Goal: Information Seeking & Learning: Learn about a topic

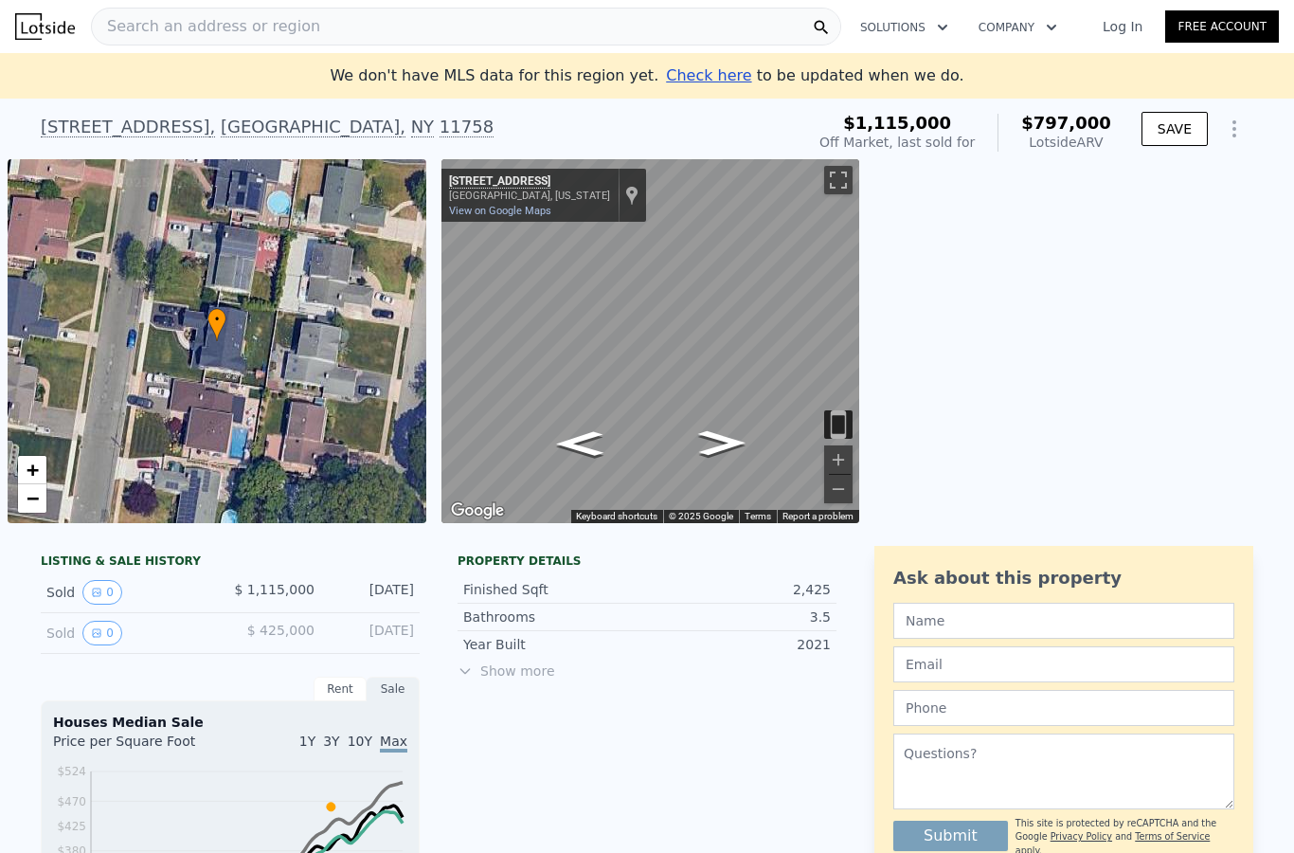
click at [1249, 131] on button "Show Options" at bounding box center [1235, 129] width 38 height 38
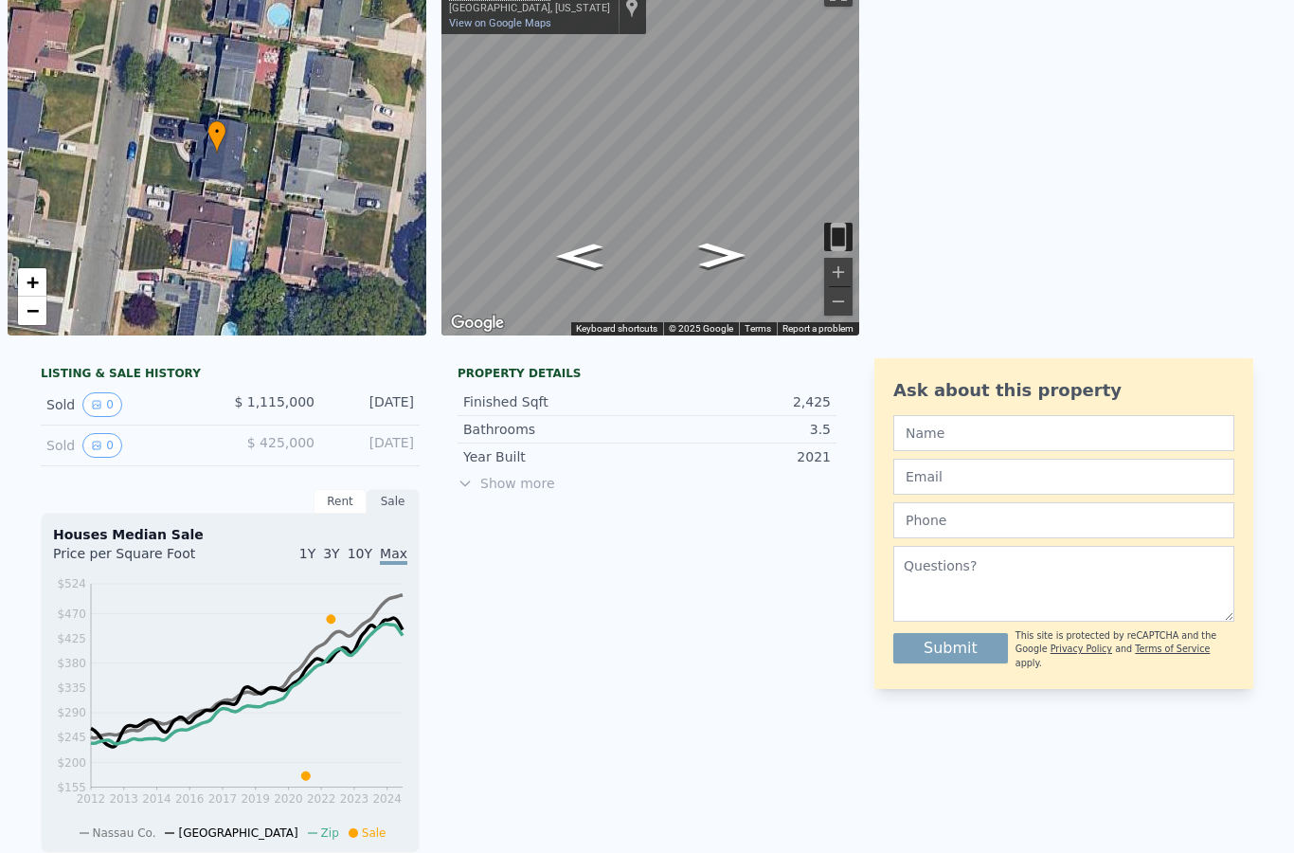
scroll to position [111, 0]
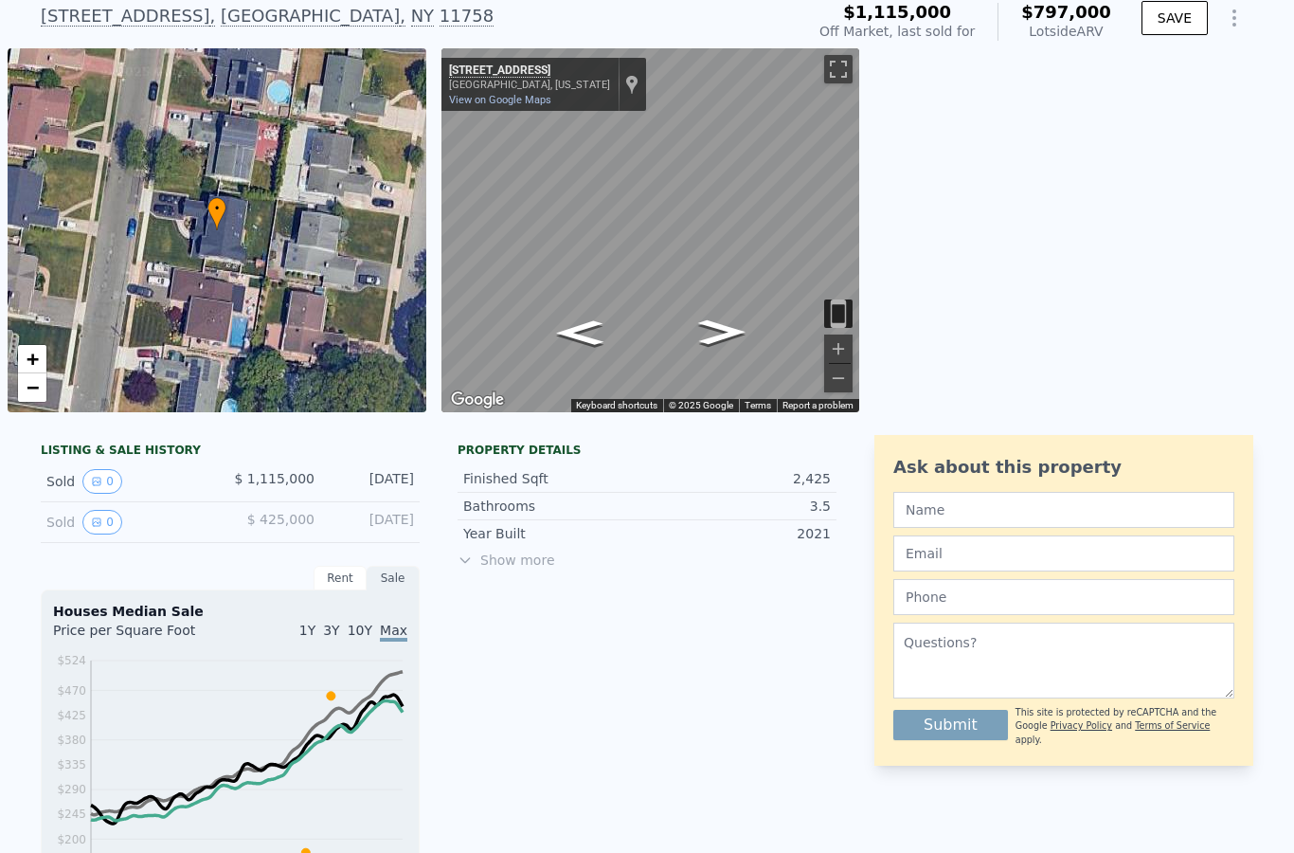
click at [91, 470] on button "0" at bounding box center [102, 481] width 40 height 25
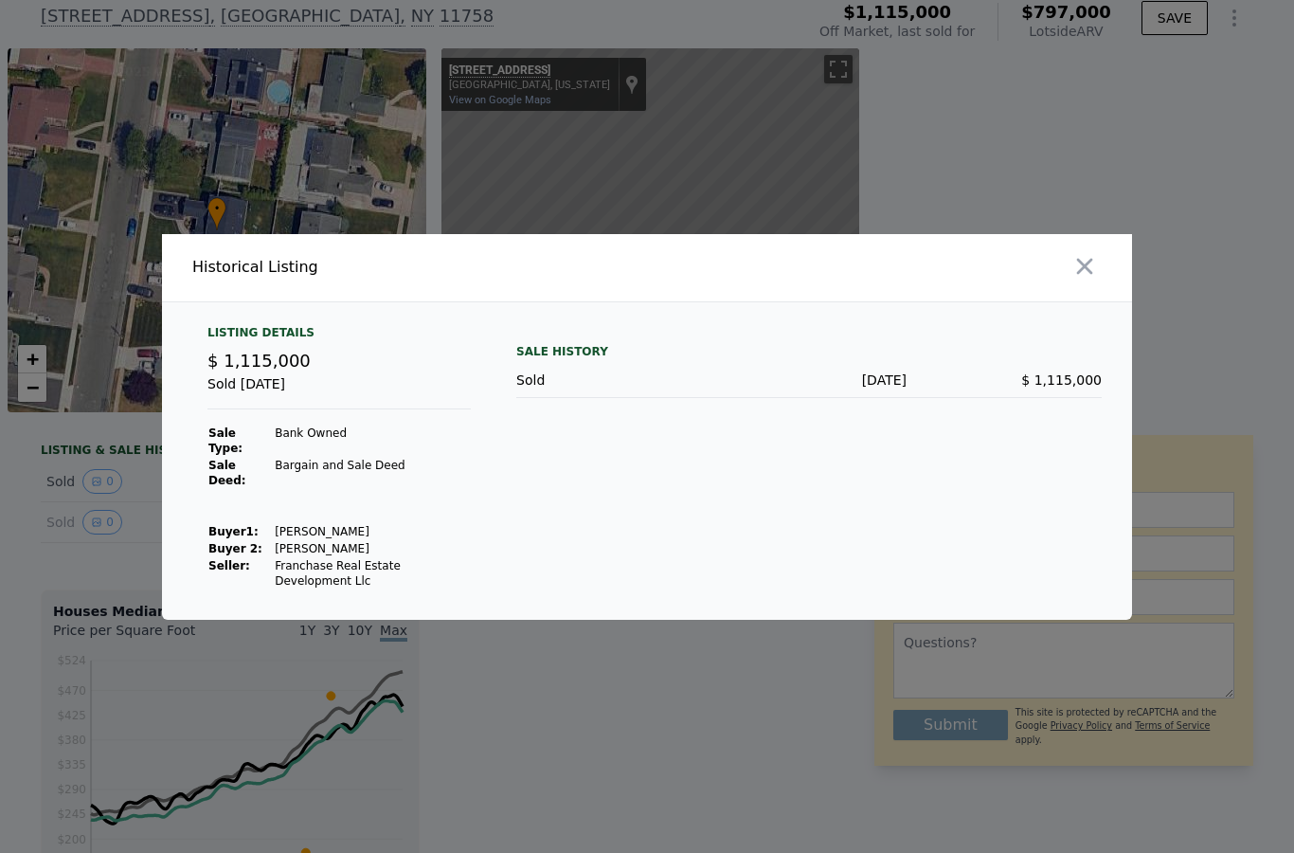
click at [58, 516] on div at bounding box center [647, 426] width 1294 height 853
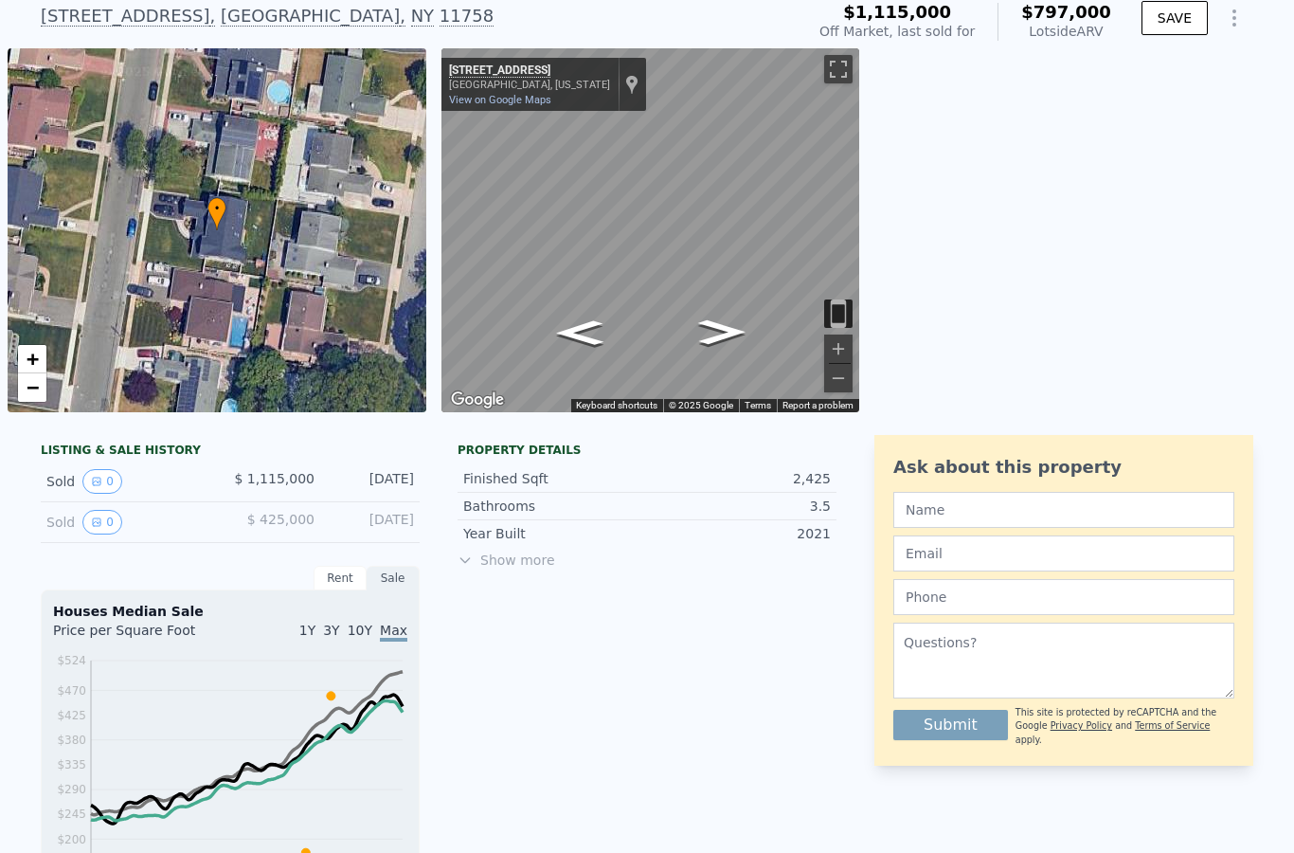
click at [58, 516] on div "Sold 0" at bounding box center [130, 522] width 169 height 25
click at [85, 532] on div "Sold 0" at bounding box center [130, 522] width 169 height 25
click at [98, 512] on button "0" at bounding box center [102, 522] width 40 height 25
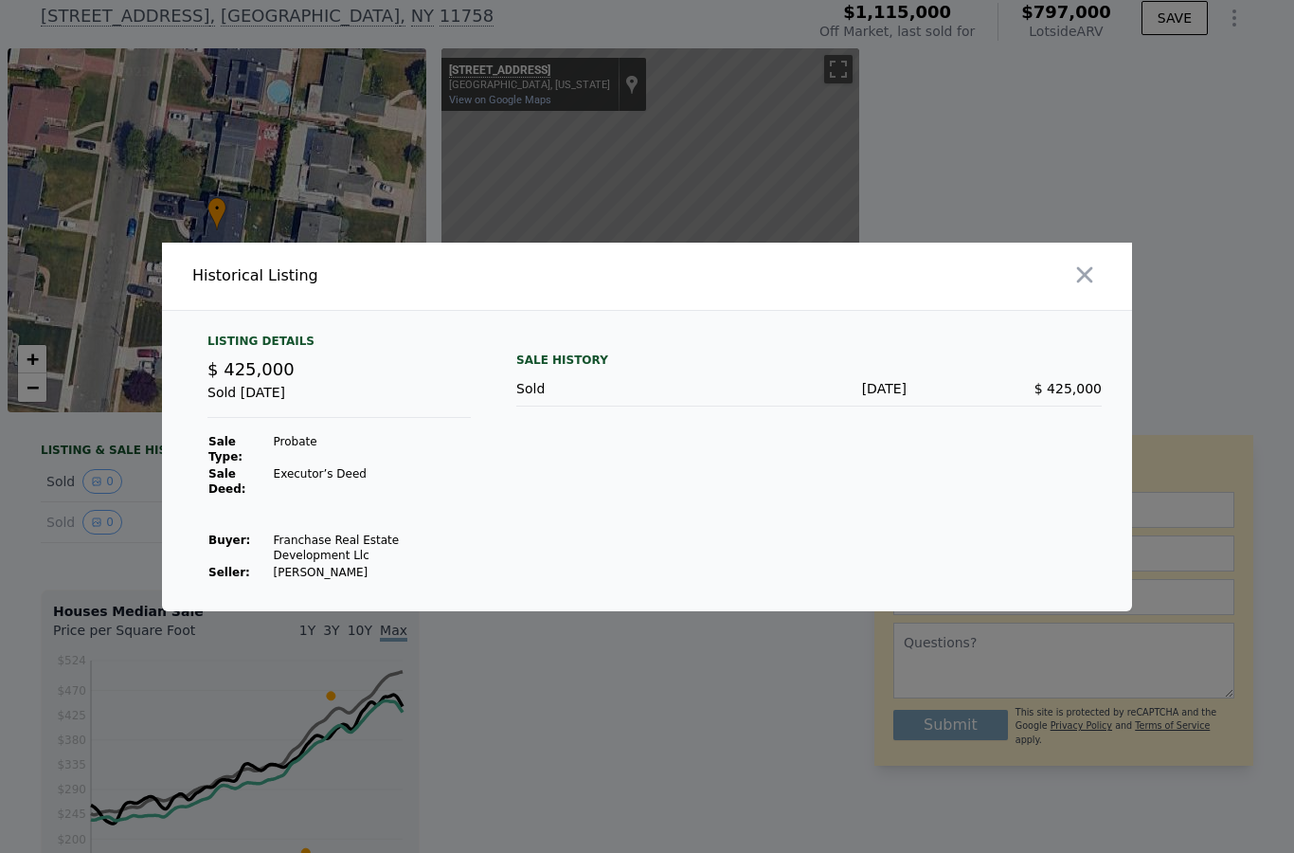
click at [69, 497] on div at bounding box center [647, 426] width 1294 height 853
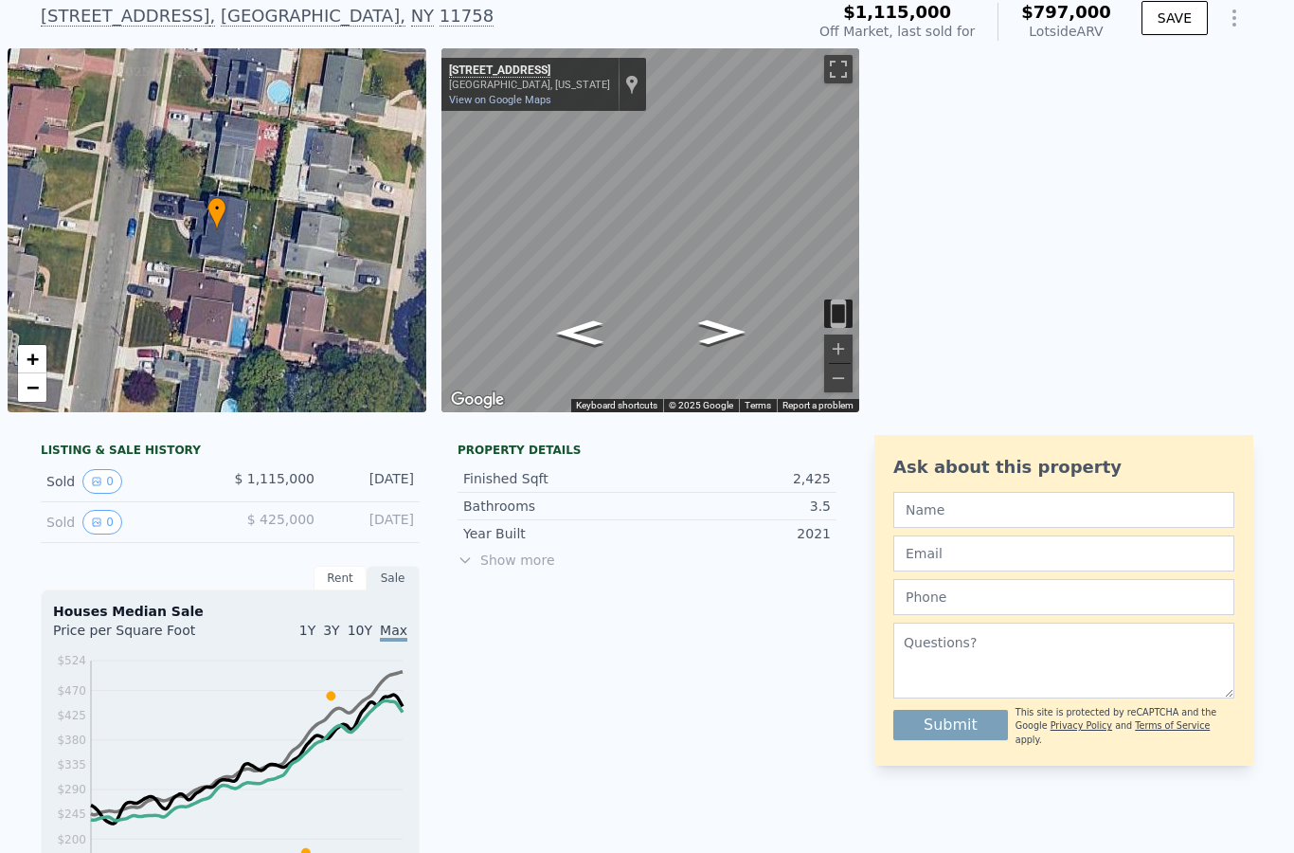
click at [95, 482] on icon "View historical data" at bounding box center [96, 481] width 11 height 11
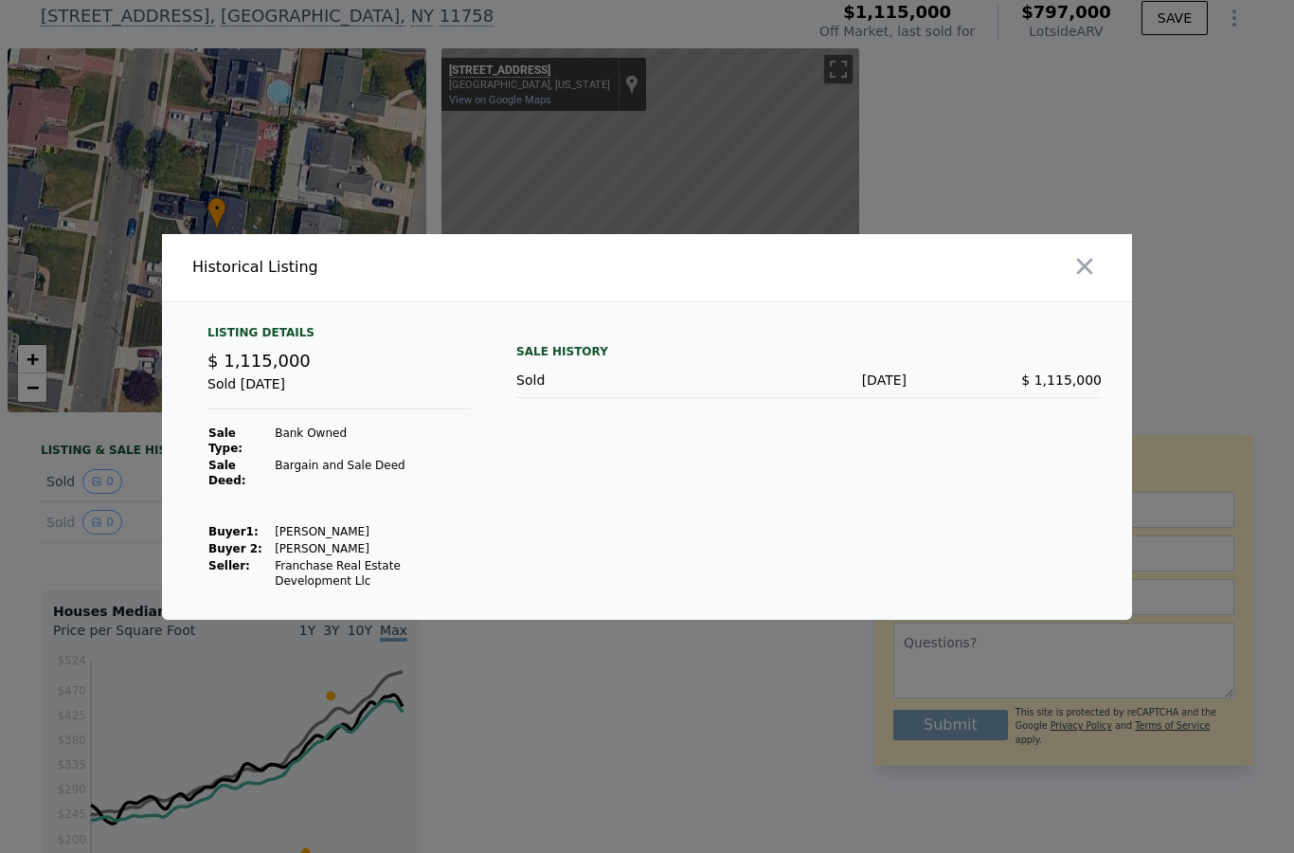
click at [38, 501] on div at bounding box center [647, 426] width 1294 height 853
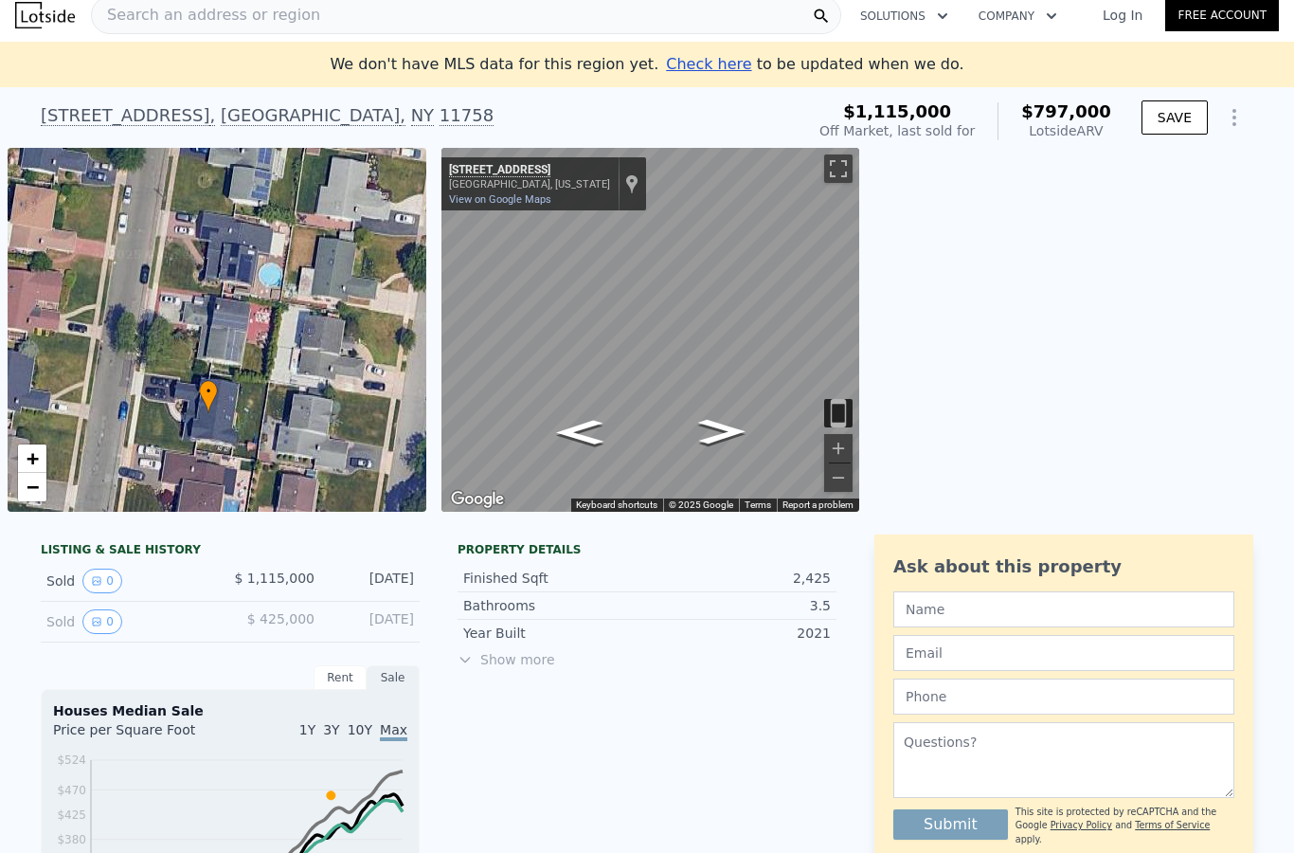
scroll to position [8, 0]
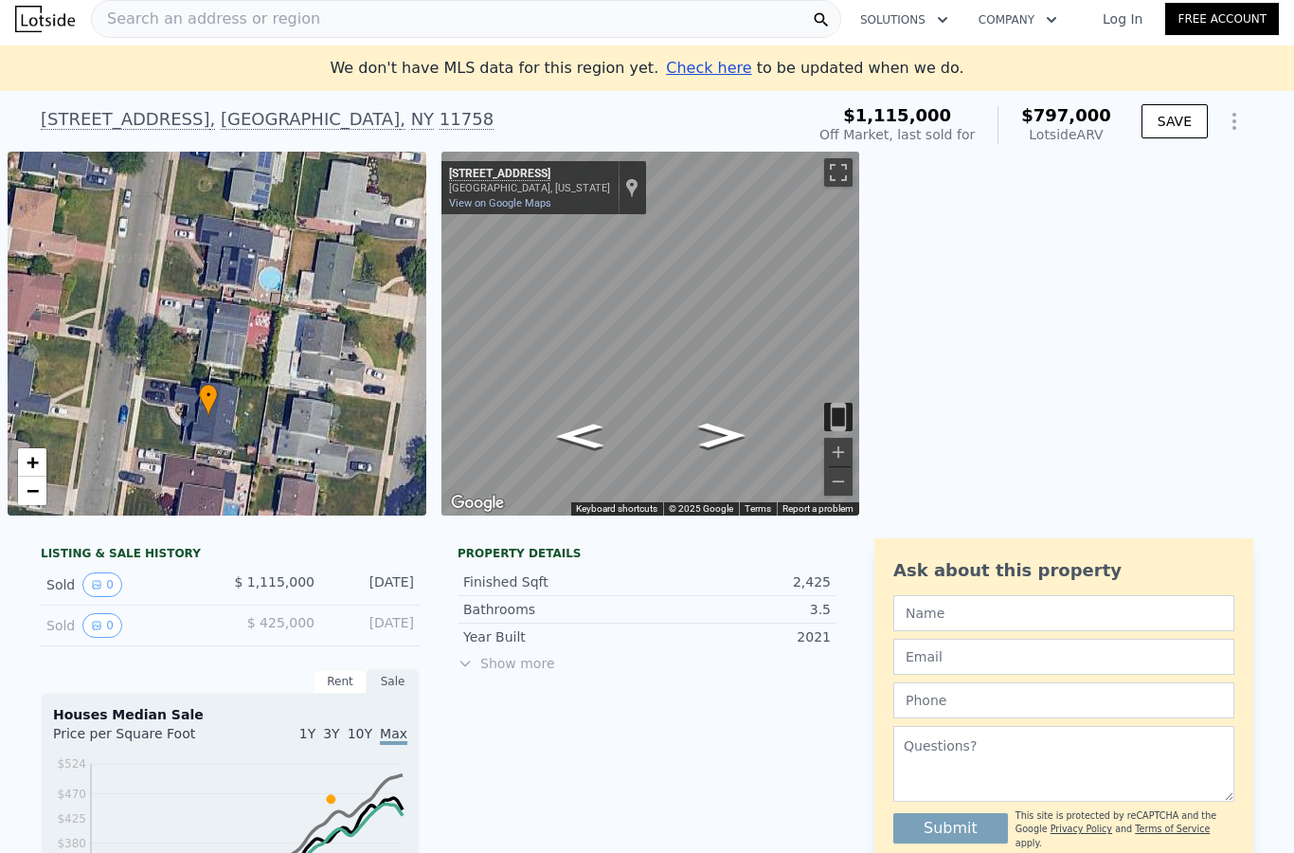
click at [1240, 116] on icon "Show Options" at bounding box center [1234, 121] width 23 height 23
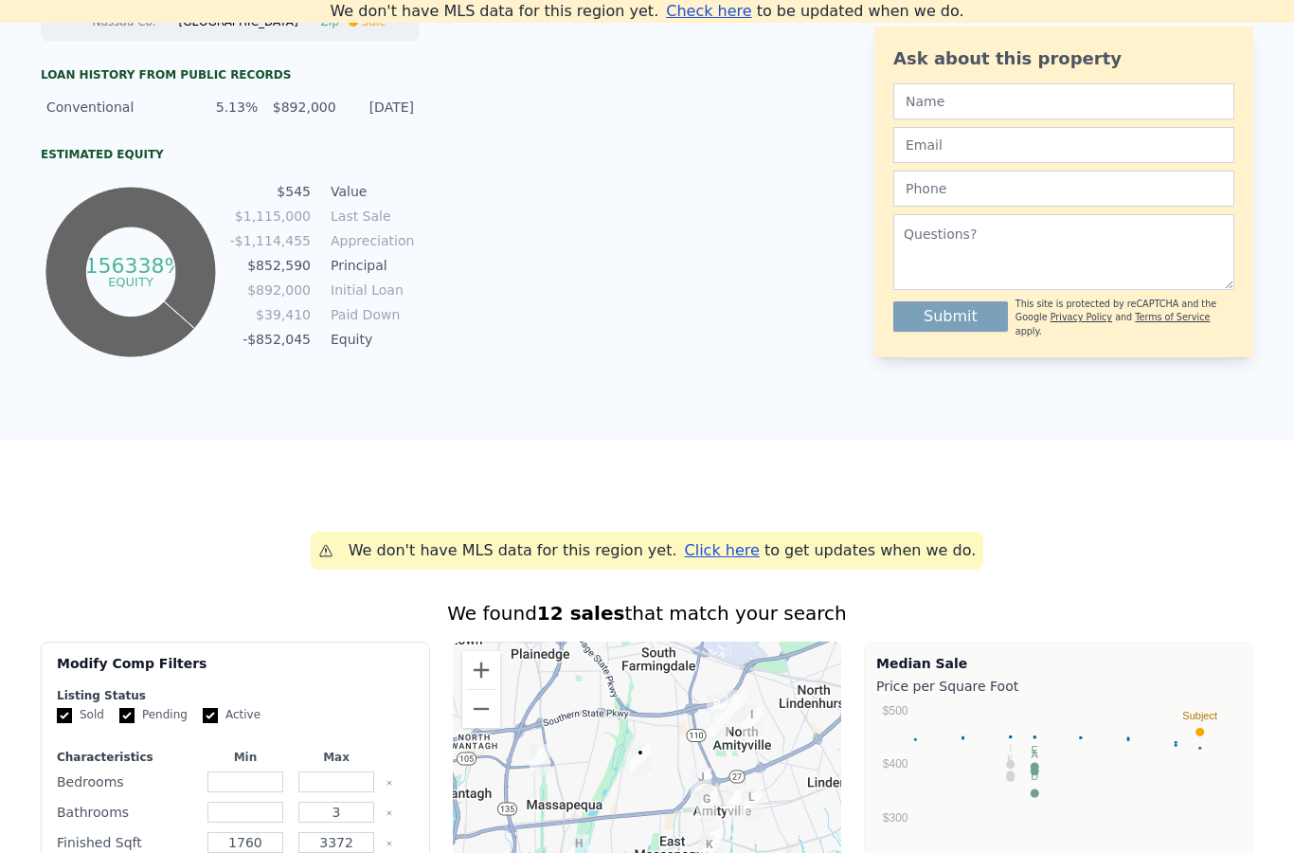
scroll to position [985, 0]
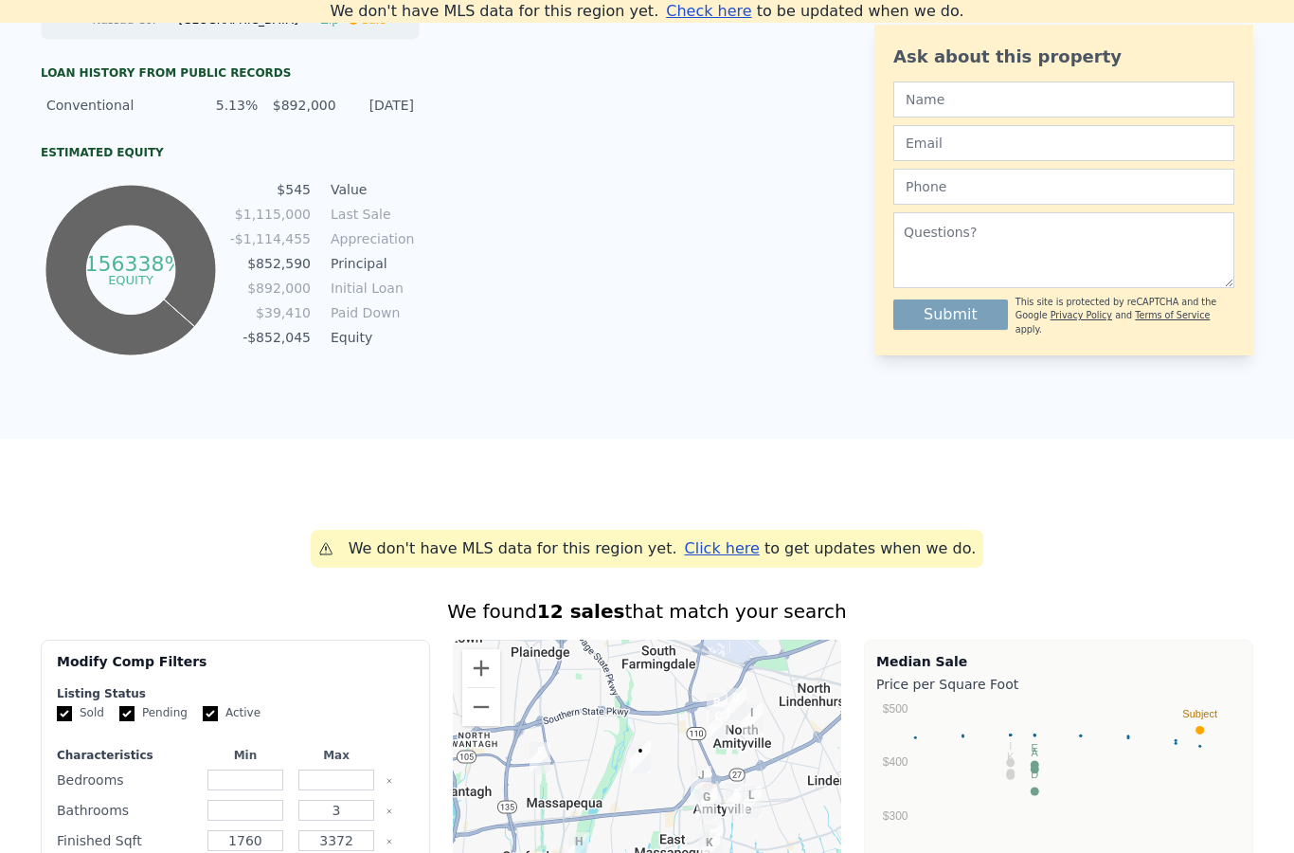
click at [121, 291] on icon "-156338% equity" at bounding box center [131, 269] width 180 height 189
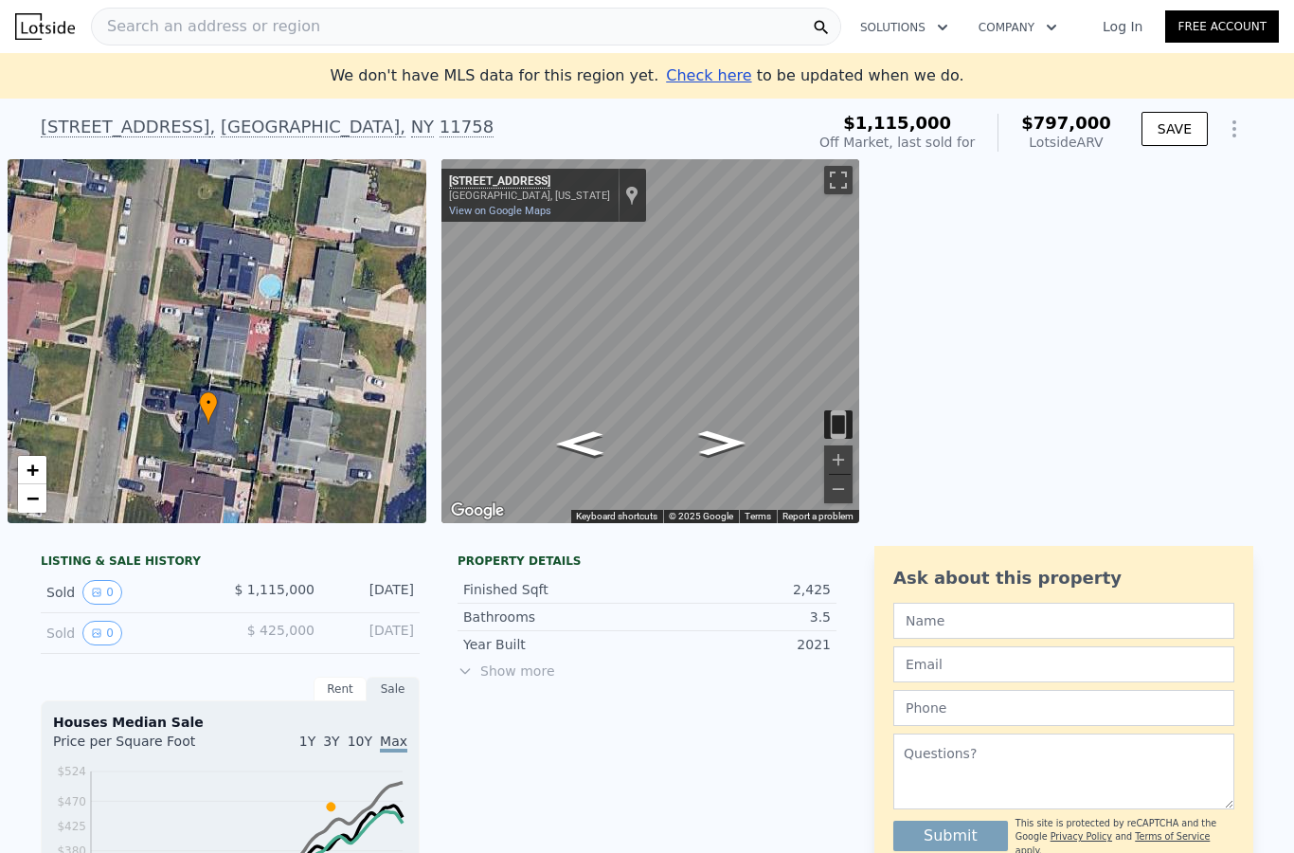
scroll to position [0, 0]
